Goal: Transaction & Acquisition: Download file/media

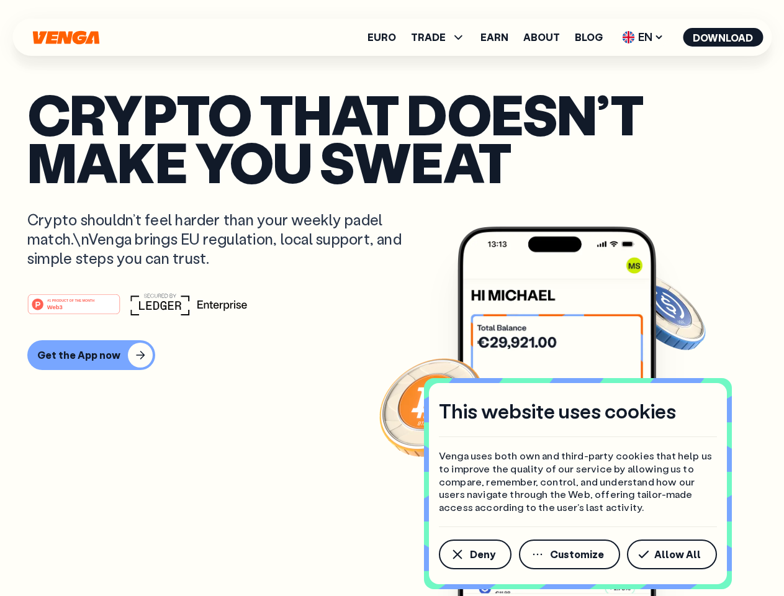
click at [392, 298] on div "#1 PRODUCT OF THE MONTH Web3" at bounding box center [392, 304] width 730 height 22
click at [474, 555] on span "Deny" at bounding box center [482, 555] width 25 height 10
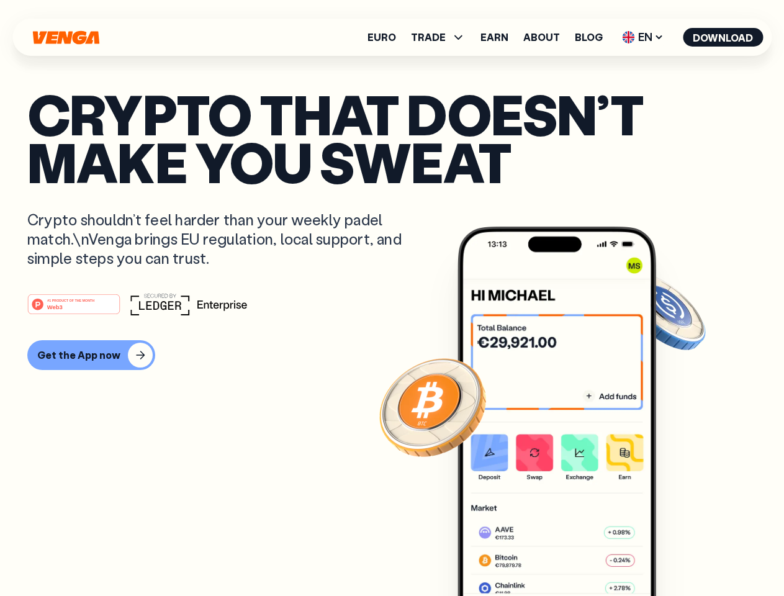
click at [571, 555] on img at bounding box center [557, 435] width 199 height 416
click at [674, 555] on article "Crypto that doesn’t make you sweat Crypto shouldn’t feel harder than your weekl…" at bounding box center [392, 323] width 730 height 466
click at [442, 37] on span "TRADE" at bounding box center [428, 37] width 35 height 10
click at [643, 37] on span "EN" at bounding box center [643, 37] width 50 height 20
click at [723, 37] on button "Download" at bounding box center [723, 37] width 80 height 19
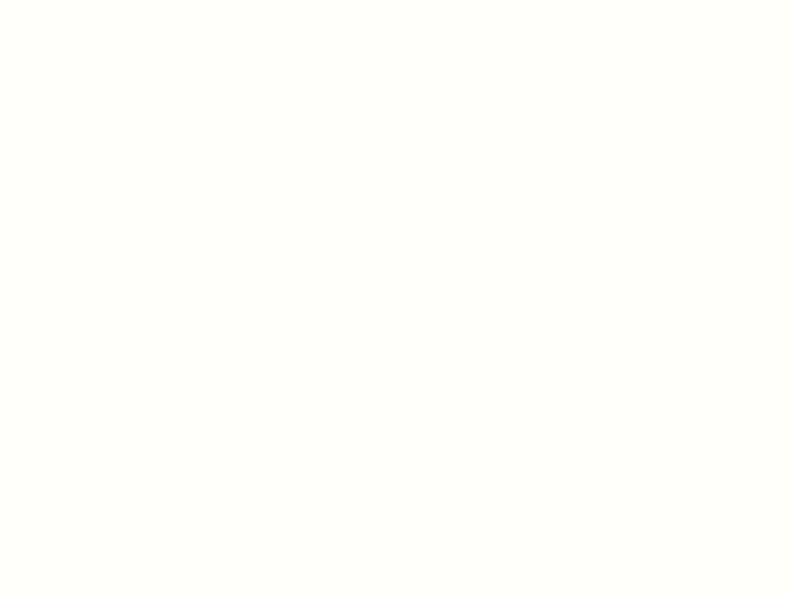
click at [89, 0] on html "This website uses cookies Venga uses both own and third-party cookies that help…" at bounding box center [397, 0] width 795 height 0
click at [76, 0] on html "This website uses cookies Venga uses both own and third-party cookies that help…" at bounding box center [397, 0] width 795 height 0
